Goal: Task Accomplishment & Management: Complete application form

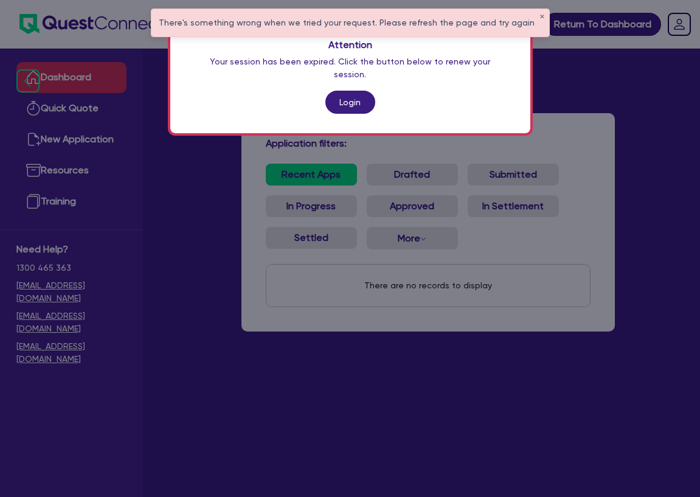
click at [397, 61] on p "Your session has been expired. Click the button below to renew your session." at bounding box center [351, 68] width 312 height 26
click at [540, 17] on button "✕" at bounding box center [542, 17] width 5 height 6
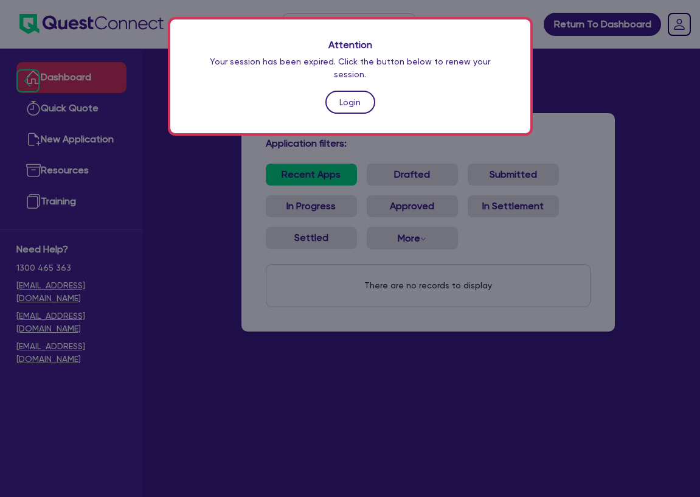
click at [349, 93] on link "Login" at bounding box center [351, 102] width 50 height 23
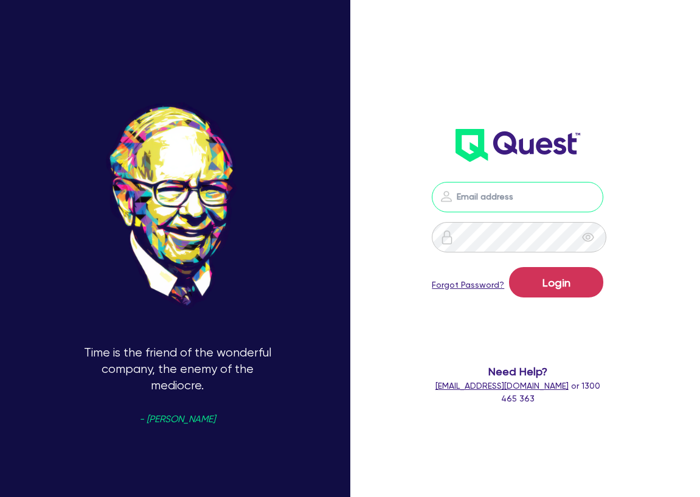
type input "[EMAIL_ADDRESS][DOMAIN_NAME]"
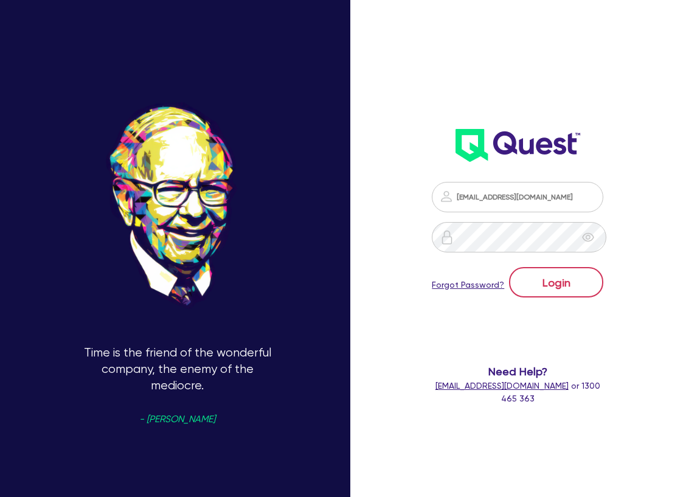
drag, startPoint x: 542, startPoint y: 265, endPoint x: 544, endPoint y: 271, distance: 6.9
click at [543, 268] on form "[EMAIL_ADDRESS][DOMAIN_NAME] Login Forgot Password? Need Help? [EMAIL_ADDRESS][…" at bounding box center [518, 293] width 172 height 223
click at [543, 277] on button "Login" at bounding box center [556, 282] width 94 height 30
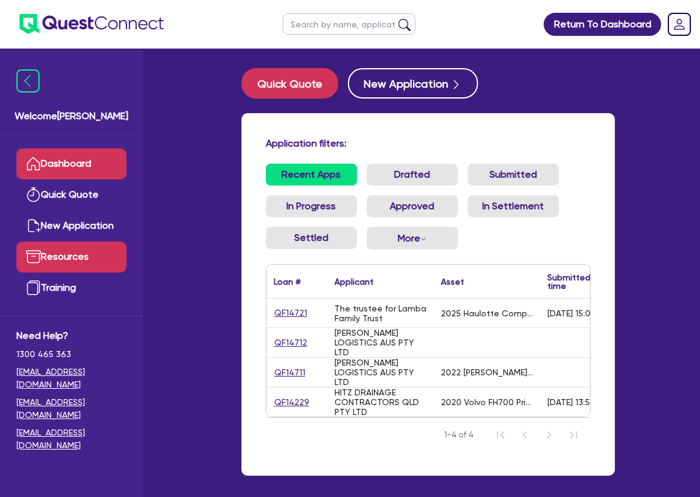
click at [52, 265] on link "Resources" at bounding box center [71, 257] width 110 height 31
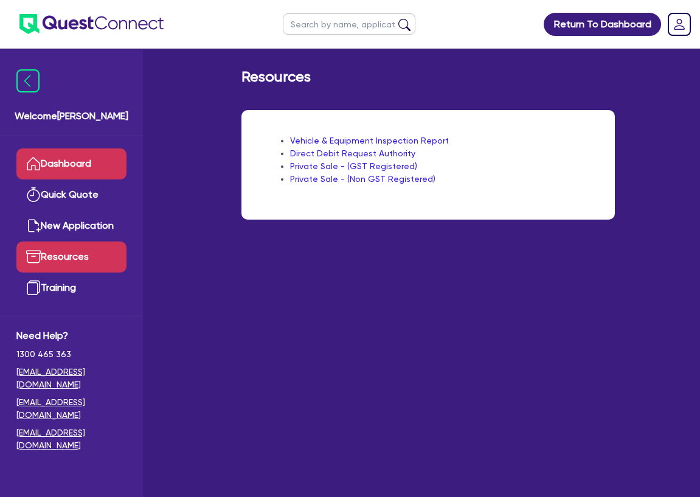
click at [83, 155] on link "Dashboard" at bounding box center [71, 163] width 110 height 31
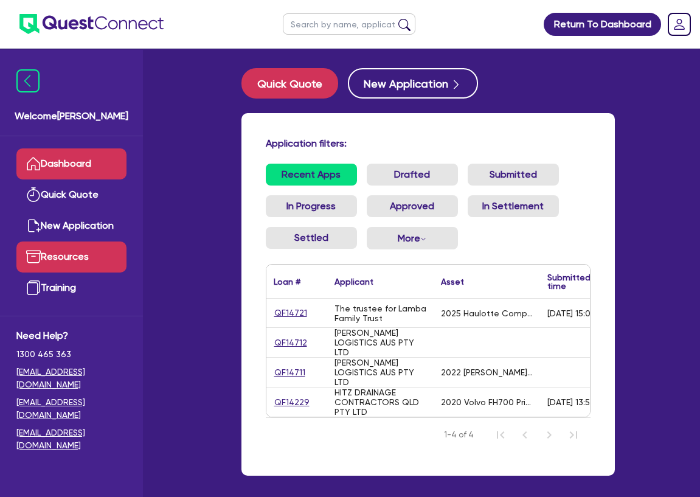
click at [69, 247] on link "Resources" at bounding box center [71, 257] width 110 height 31
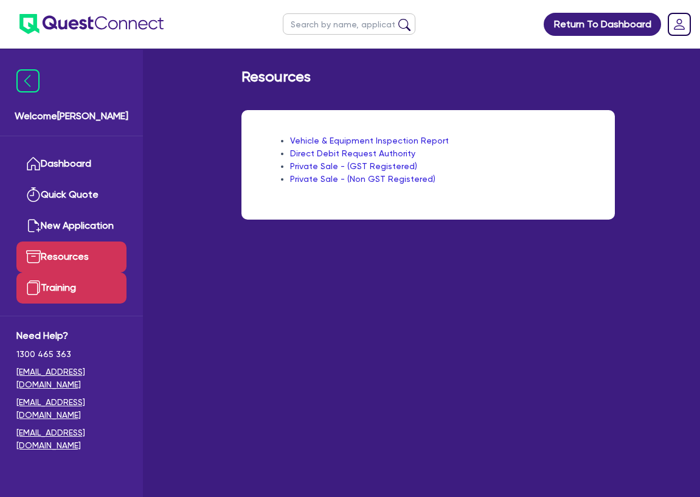
click at [52, 293] on link "Training" at bounding box center [71, 288] width 110 height 31
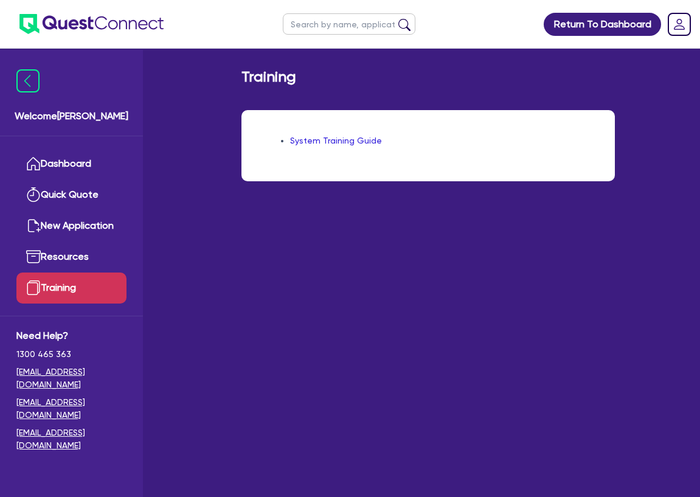
click at [331, 142] on link "System Training Guide" at bounding box center [336, 141] width 92 height 10
click at [24, 75] on img at bounding box center [27, 80] width 23 height 23
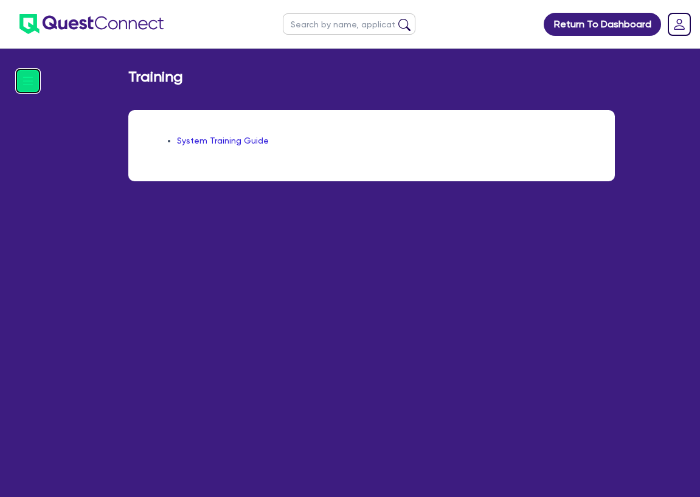
click at [19, 82] on img at bounding box center [27, 80] width 23 height 23
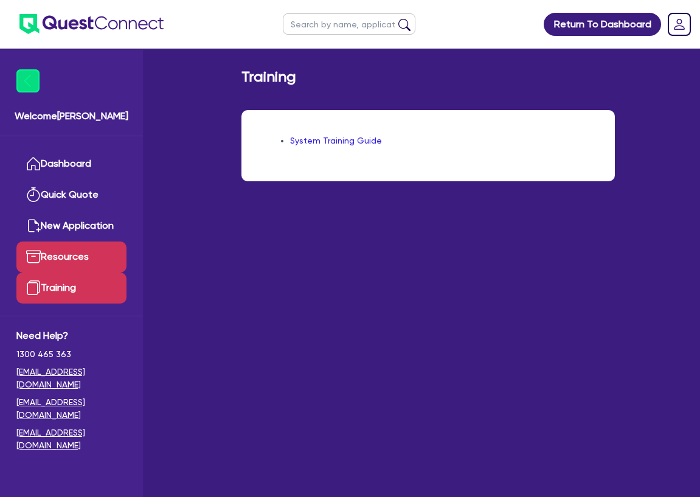
click at [55, 267] on link "Resources" at bounding box center [71, 257] width 110 height 31
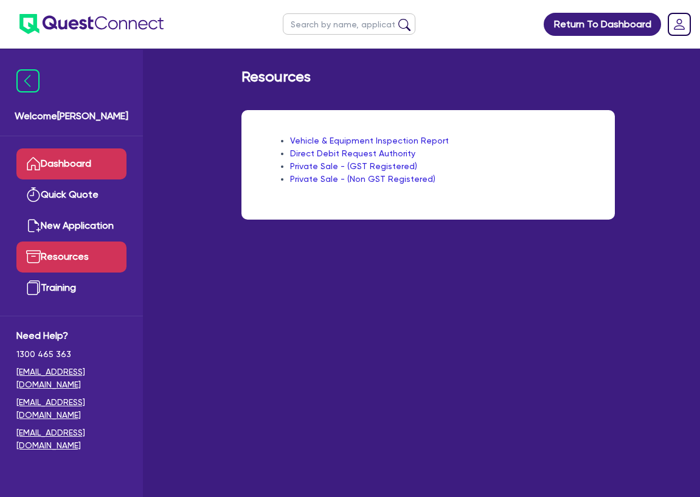
click at [77, 168] on link "Dashboard" at bounding box center [71, 163] width 110 height 31
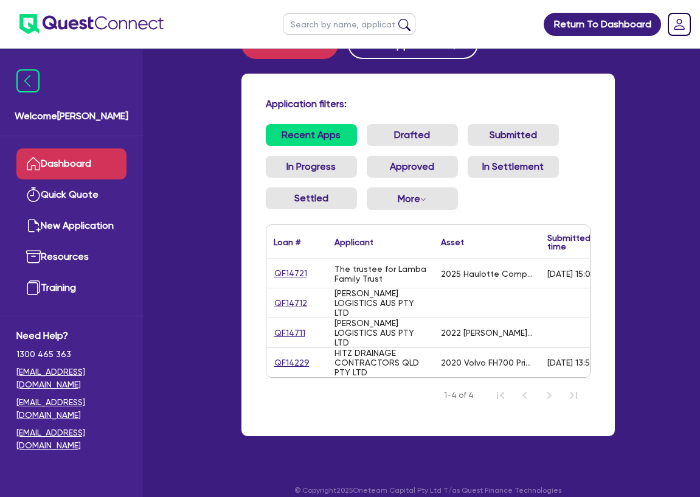
scroll to position [61, 0]
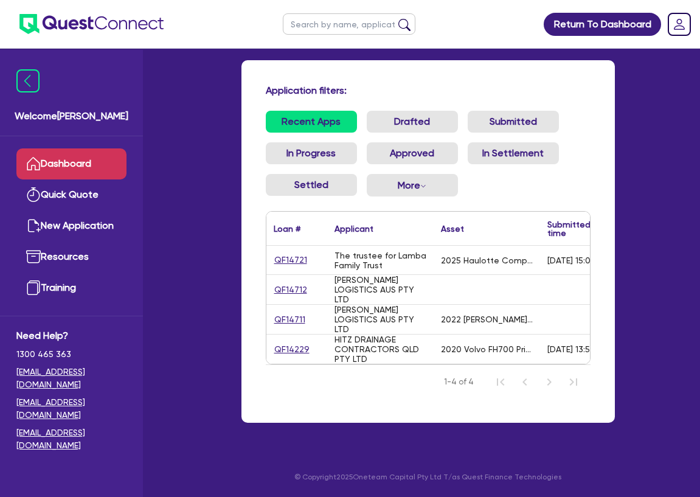
click at [685, 194] on div "Return To Dashboard Edit Profile Logout Welcome [PERSON_NAME] Dashboard Quick Q…" at bounding box center [350, 222] width 700 height 550
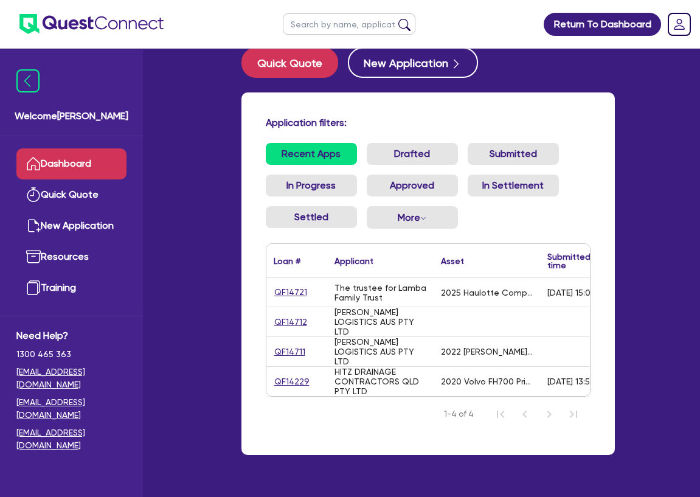
scroll to position [0, 0]
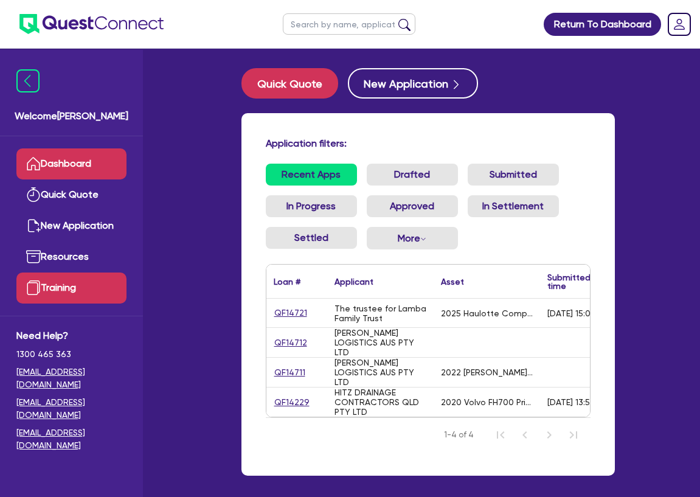
click at [57, 286] on link "Training" at bounding box center [71, 288] width 110 height 31
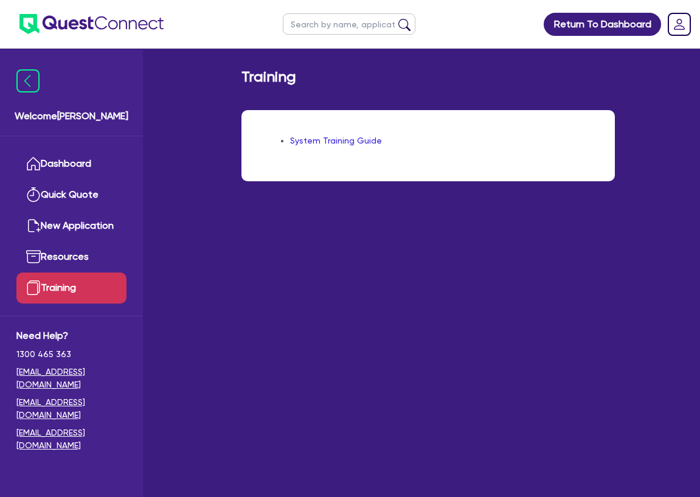
click at [321, 146] on li "System Training Guide" at bounding box center [440, 140] width 301 height 13
click at [322, 144] on link "System Training Guide" at bounding box center [336, 141] width 92 height 10
click at [69, 254] on link "Resources" at bounding box center [71, 257] width 110 height 31
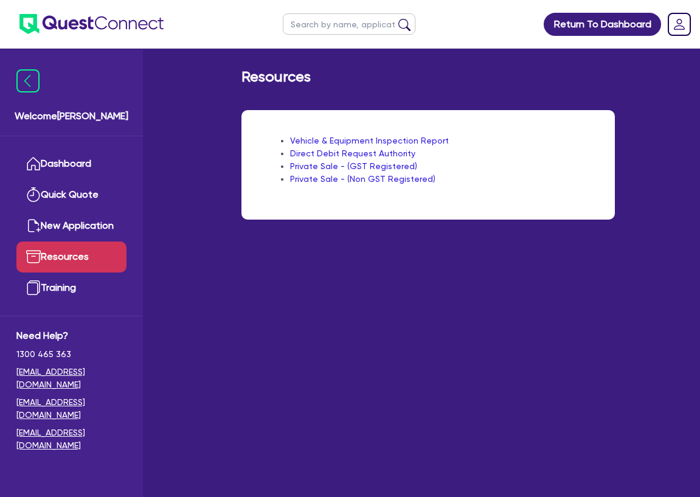
click at [357, 166] on link "Private Sale - (GST Registered)" at bounding box center [353, 166] width 127 height 10
click at [66, 226] on link "New Application" at bounding box center [71, 226] width 110 height 31
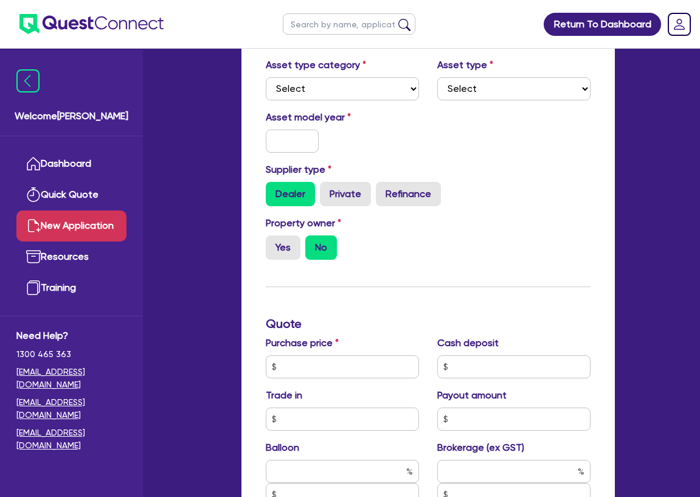
scroll to position [122, 0]
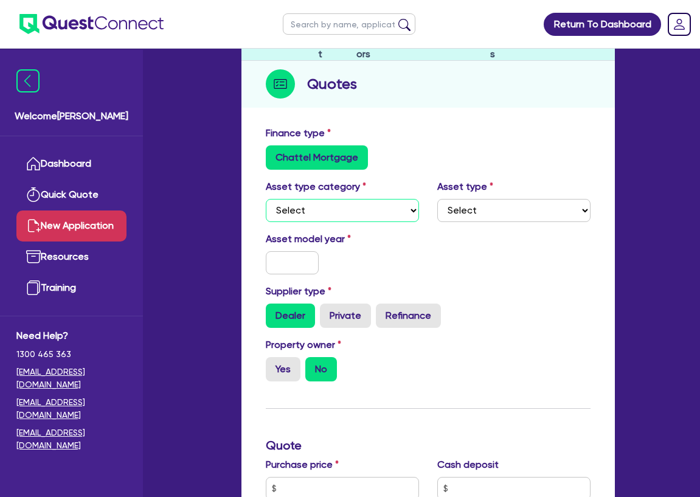
click at [378, 213] on select "Select Cars and light trucks Primary assets Secondary assets Tertiary assets" at bounding box center [342, 210] width 153 height 23
select select "PRIMARY_ASSETS"
click at [266, 199] on select "Select Cars and light trucks Primary assets Secondary assets Tertiary assets" at bounding box center [342, 210] width 153 height 23
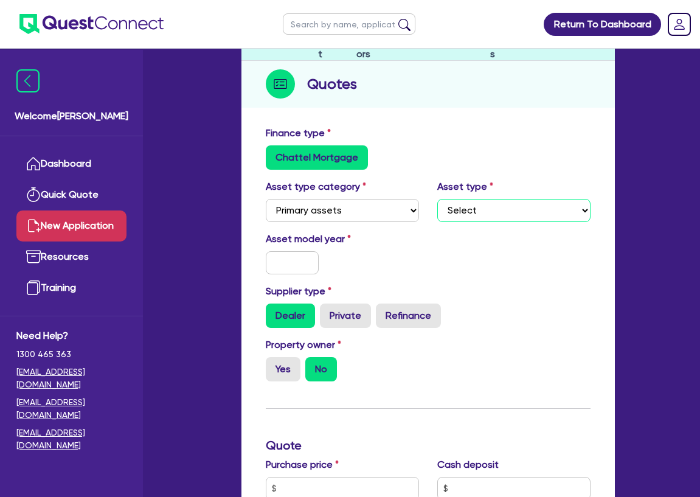
click at [499, 199] on select "Select Heavy trucks over 4.5 tonne Trailers Bus and coaches Yellow goods and ex…" at bounding box center [514, 210] width 153 height 23
select select "CONSTRUCTION_AND_EARTHMOVING_EQUIPMENT"
click at [438, 199] on select "Select Heavy trucks over 4.5 tonne Trailers Bus and coaches Yellow goods and ex…" at bounding box center [514, 210] width 153 height 23
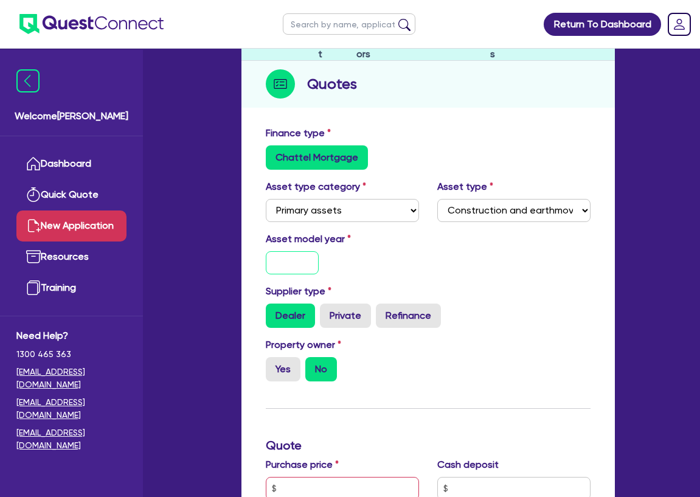
click at [289, 262] on input "text" at bounding box center [293, 262] width 54 height 23
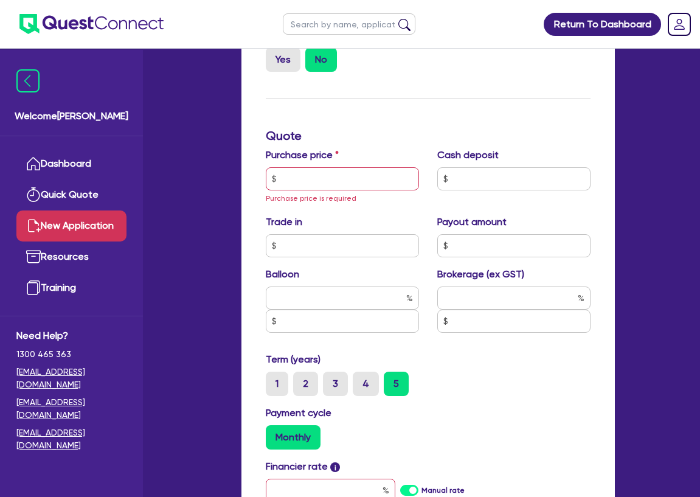
scroll to position [426, 0]
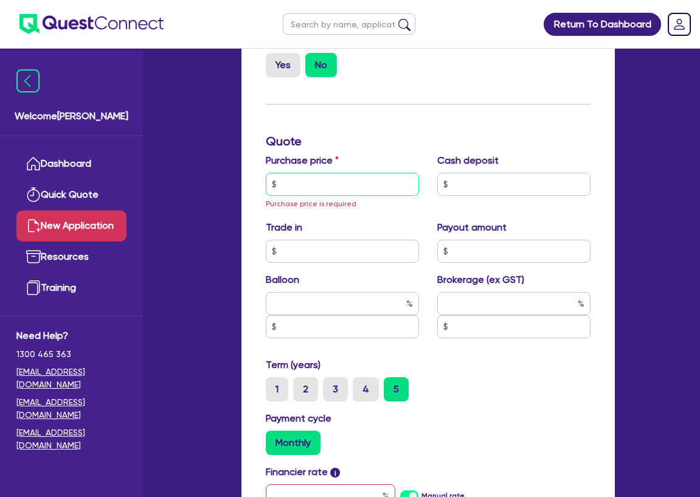
click at [317, 174] on input "text" at bounding box center [342, 184] width 153 height 23
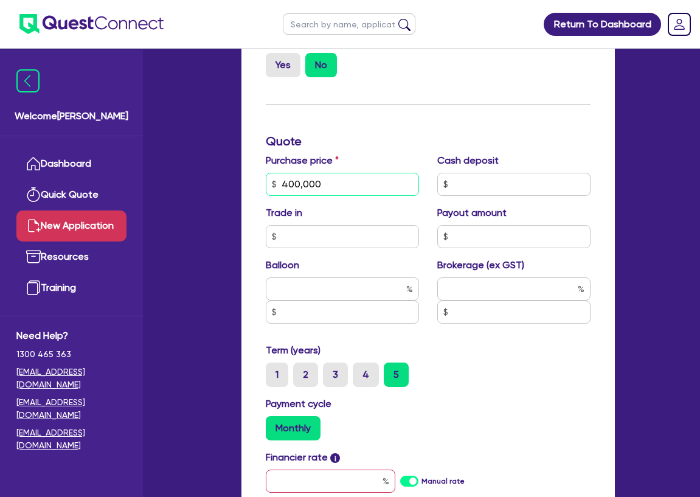
type input "400,000"
click at [412, 127] on div "Finance type Chattel Mortgage Asset type category Select Cars and light trucks …" at bounding box center [428, 275] width 343 height 907
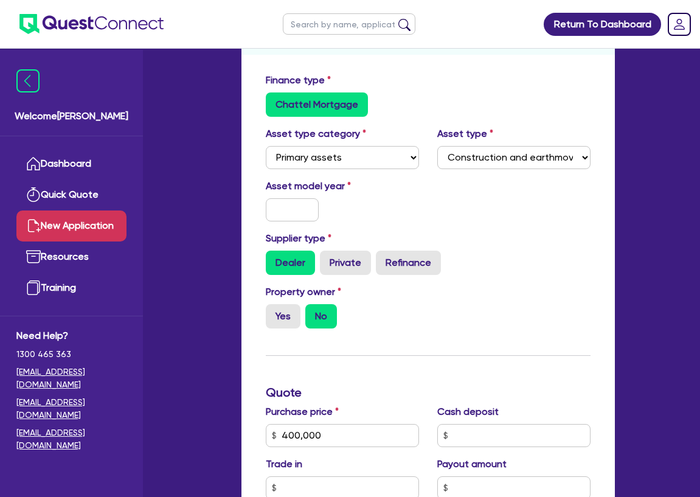
scroll to position [44, 0]
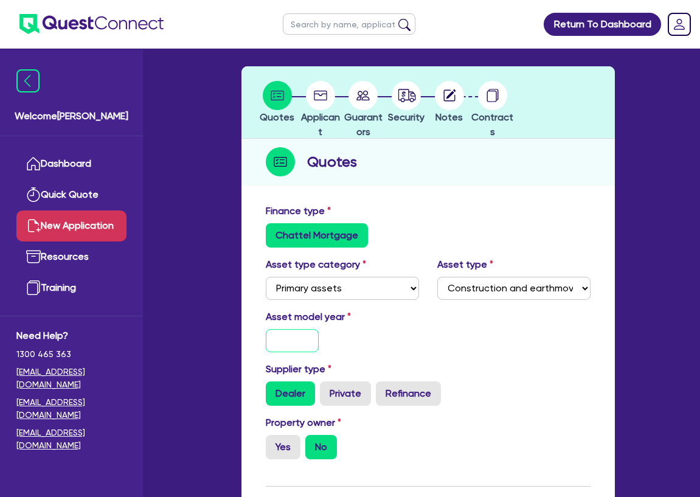
click at [308, 341] on input "text" at bounding box center [293, 340] width 54 height 23
click at [441, 333] on div "Asset model year" at bounding box center [428, 336] width 343 height 52
click at [500, 345] on div "Asset model year" at bounding box center [428, 336] width 343 height 52
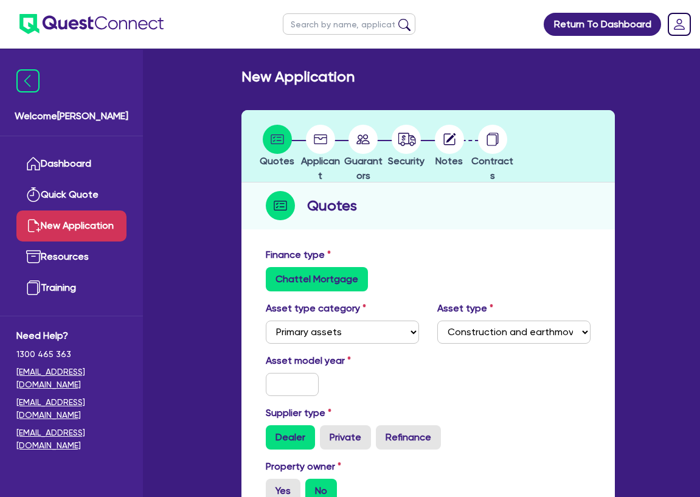
click at [540, 257] on div "Finance type Chattel Mortgage" at bounding box center [428, 270] width 343 height 44
click at [471, 256] on div "Finance type Chattel Mortgage" at bounding box center [428, 270] width 343 height 44
click at [507, 279] on div "Chattel Mortgage" at bounding box center [428, 279] width 325 height 24
